Goal: Find specific page/section: Find specific page/section

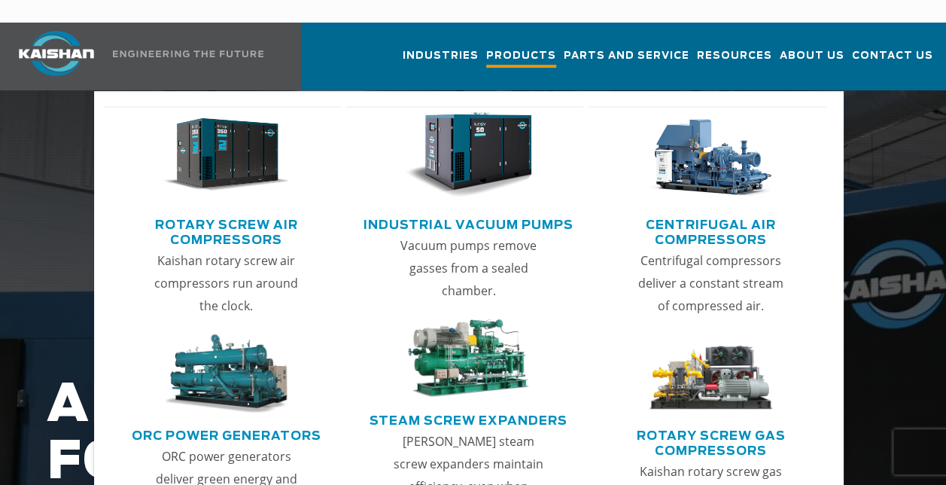
click at [529, 47] on span "Products" at bounding box center [521, 57] width 70 height 20
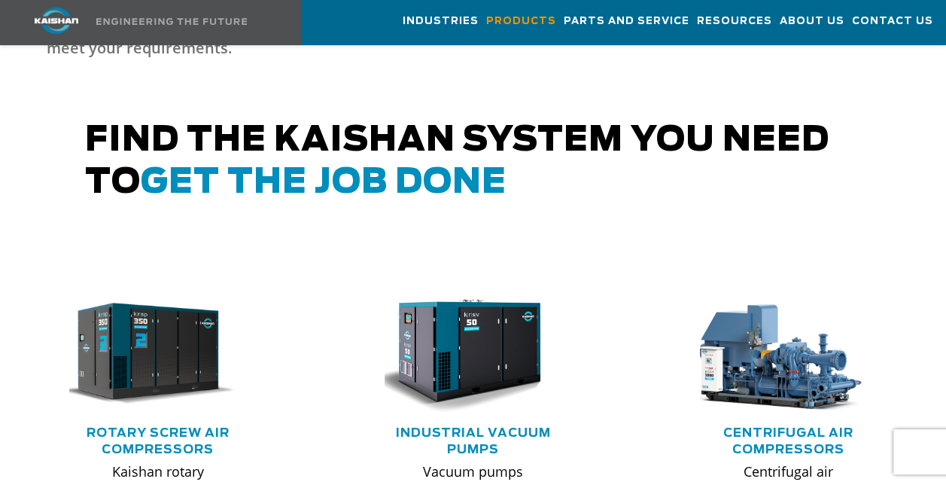
scroll to position [784, 0]
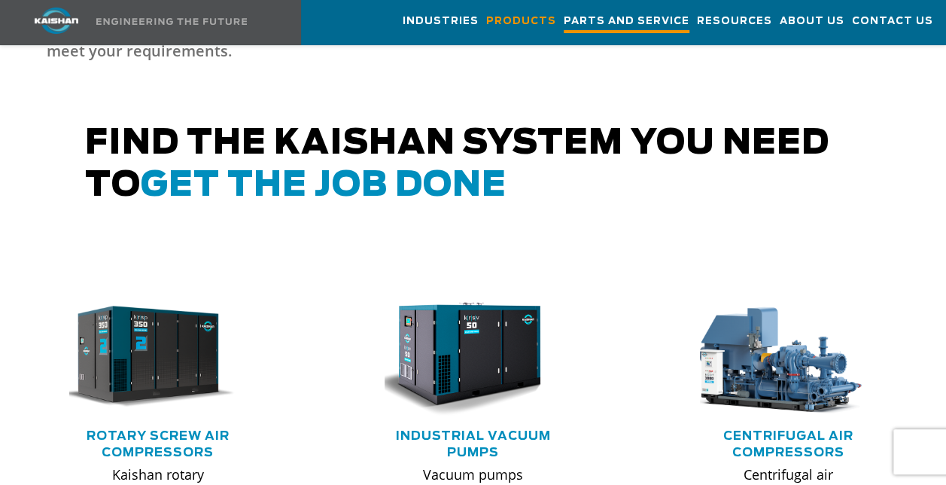
click at [622, 27] on span "Parts and Service" at bounding box center [627, 23] width 126 height 20
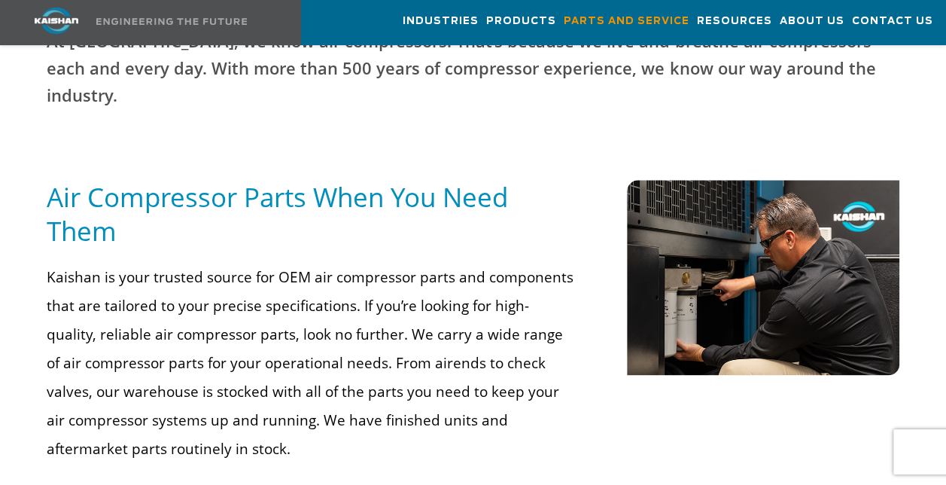
scroll to position [693, 0]
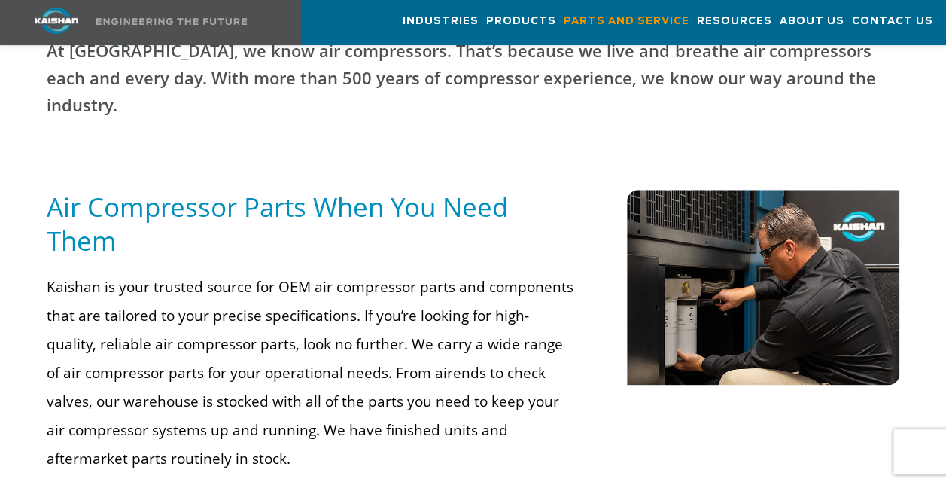
click at [349, 190] on h5 "Air Compressor Parts When You Need Them" at bounding box center [313, 224] width 532 height 68
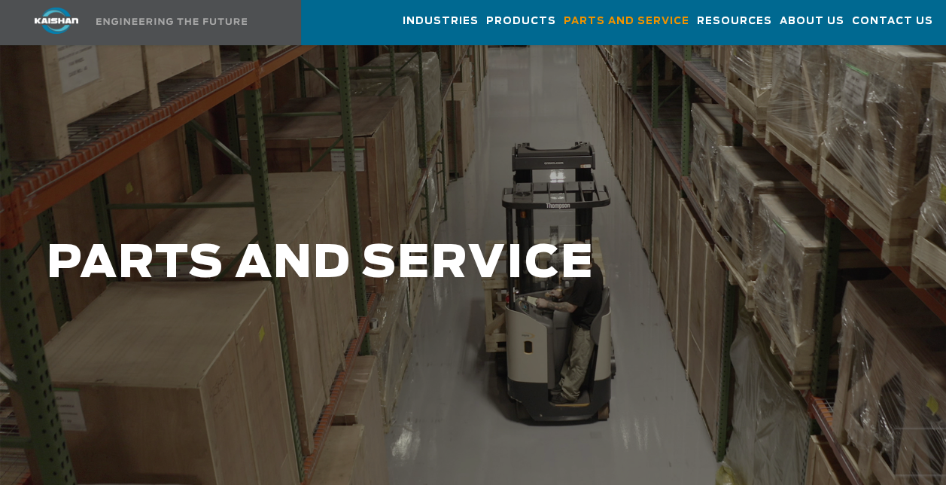
scroll to position [0, 0]
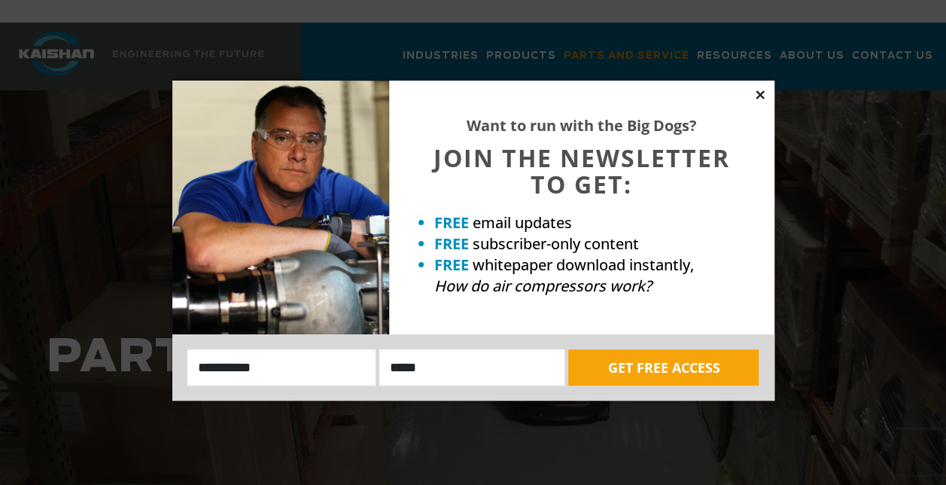
click at [761, 92] on icon at bounding box center [759, 94] width 8 height 8
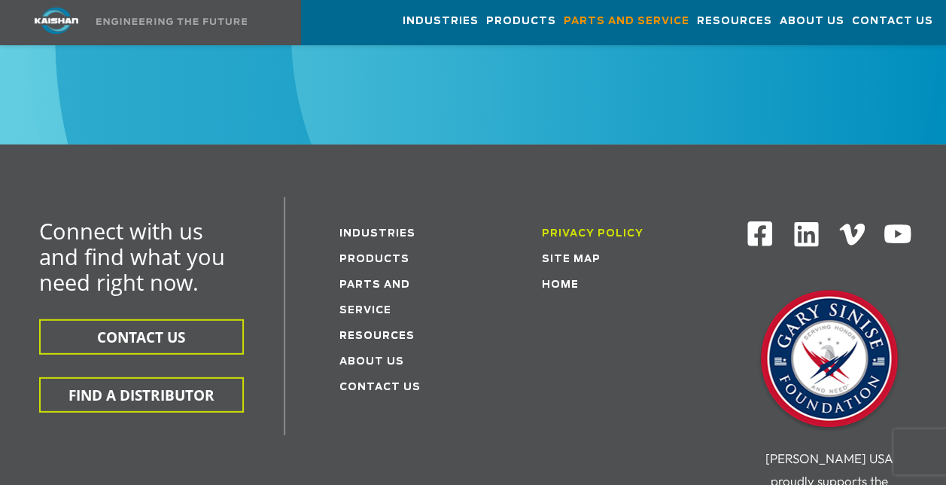
scroll to position [2022, 0]
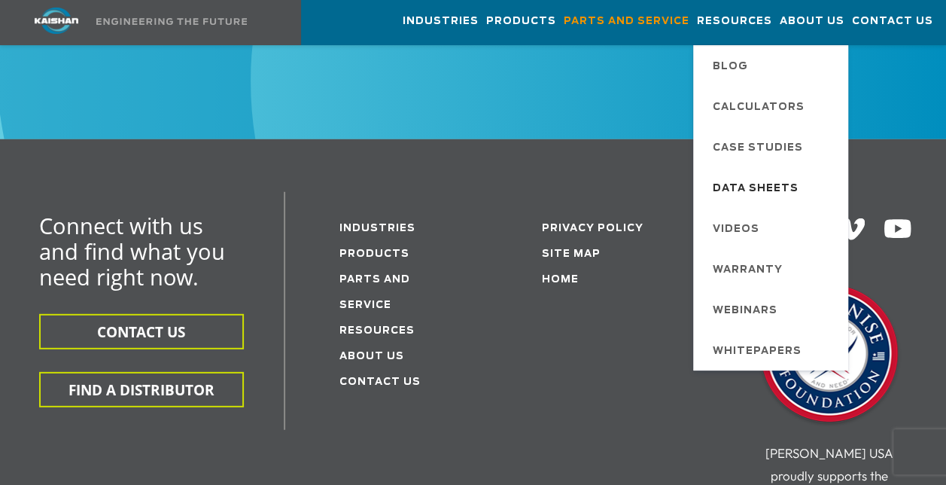
click at [771, 182] on span "Data Sheets" at bounding box center [755, 189] width 86 height 26
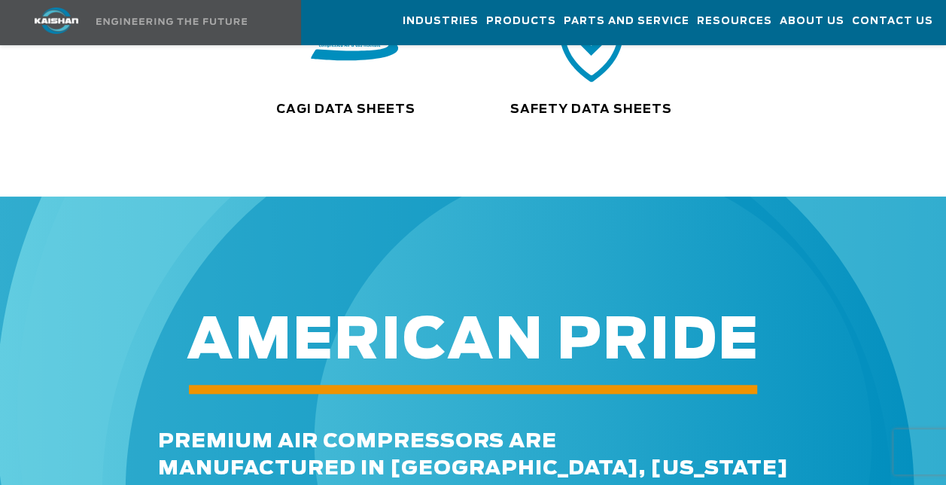
scroll to position [438, 0]
